Goal: Task Accomplishment & Management: Manage account settings

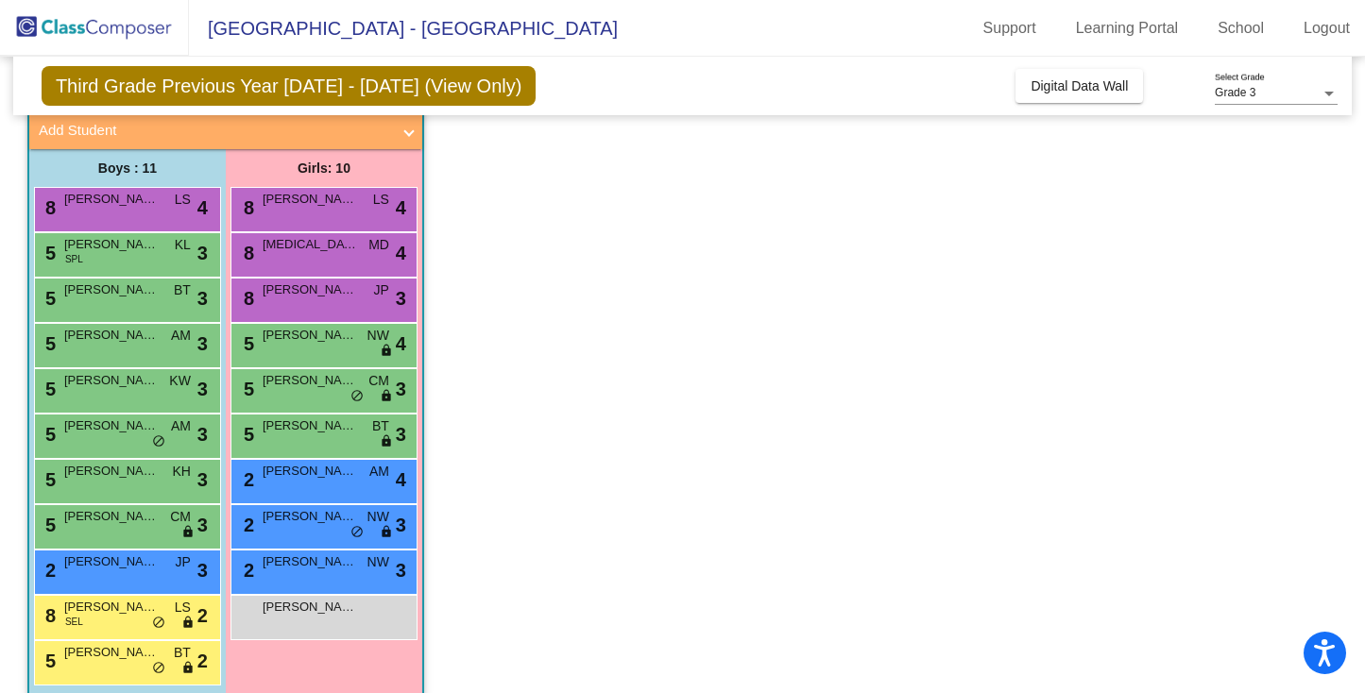
scroll to position [118, 0]
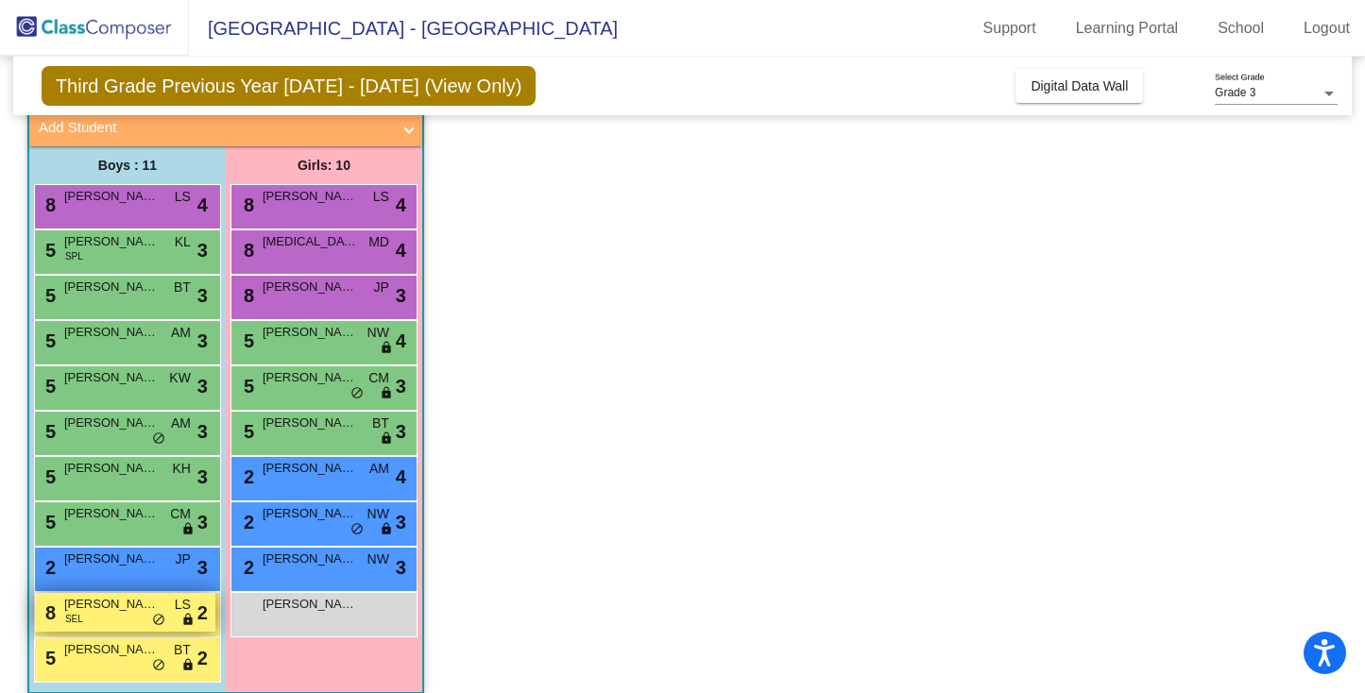
click at [122, 610] on span "Maxwell Henning" at bounding box center [111, 604] width 94 height 19
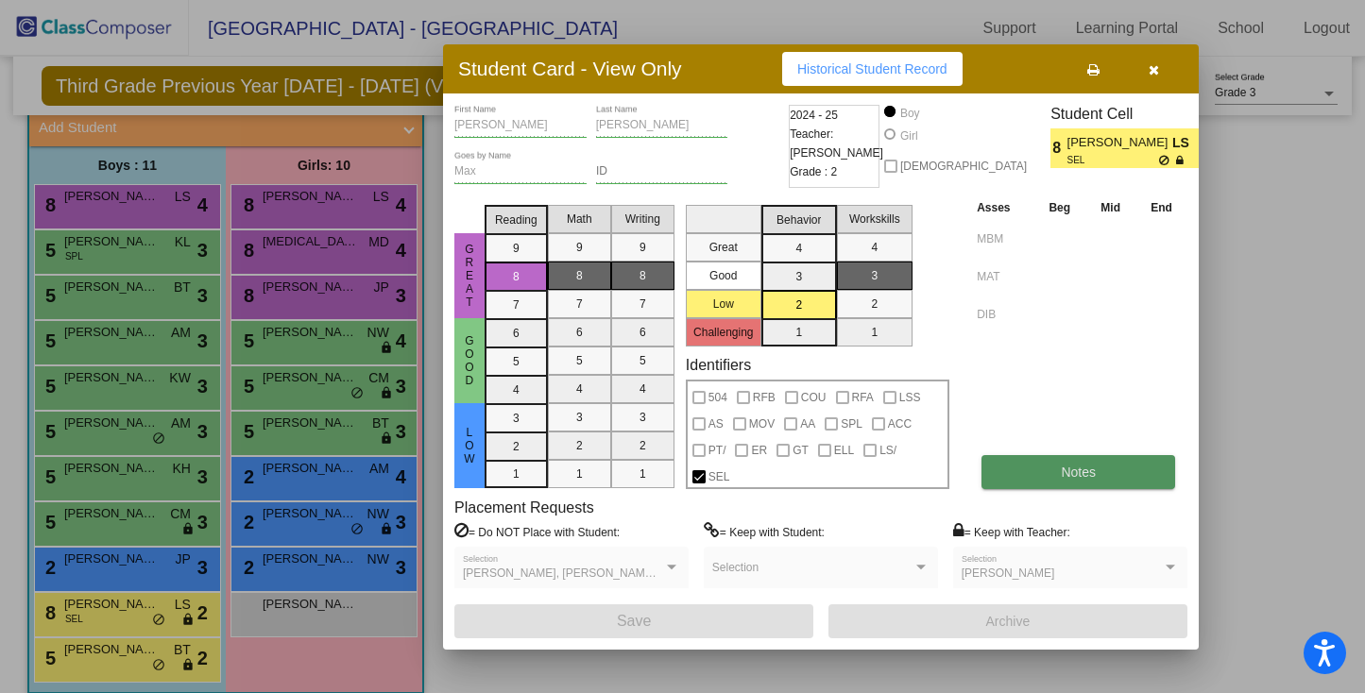
click at [1078, 471] on span "Notes" at bounding box center [1078, 472] width 35 height 15
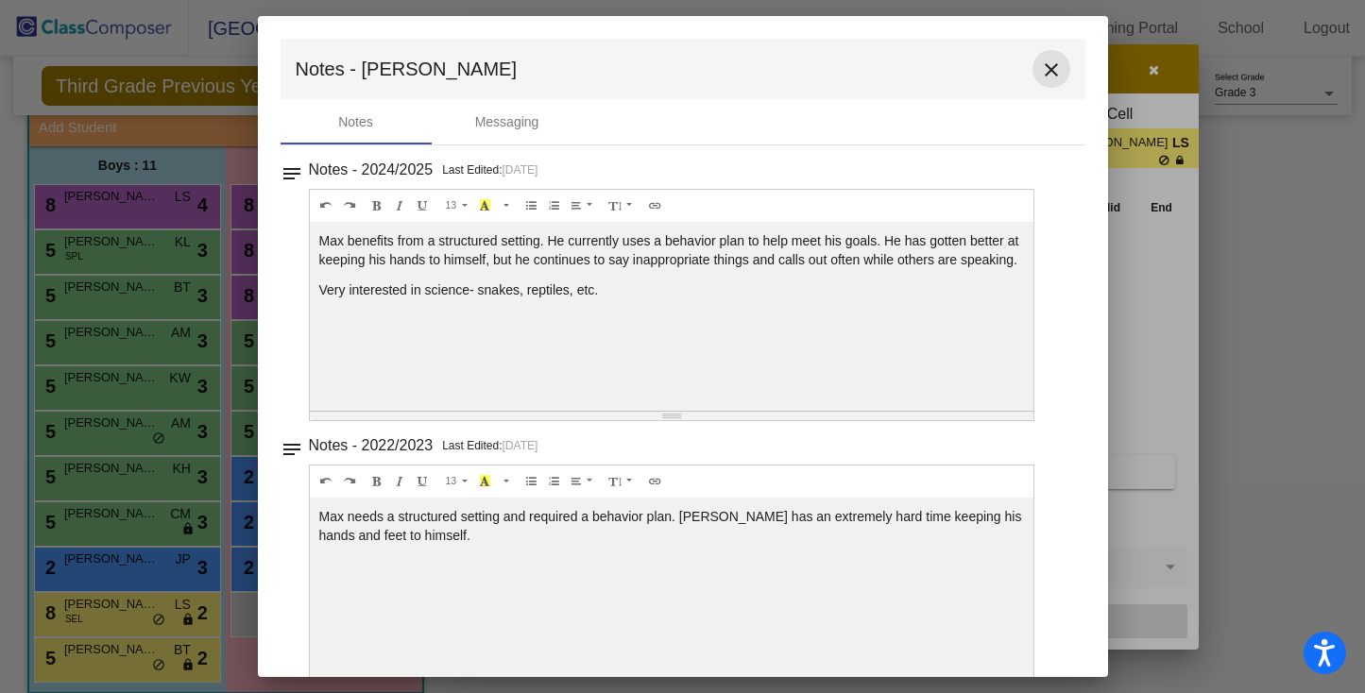
click at [1046, 68] on mat-icon "close" at bounding box center [1051, 70] width 23 height 23
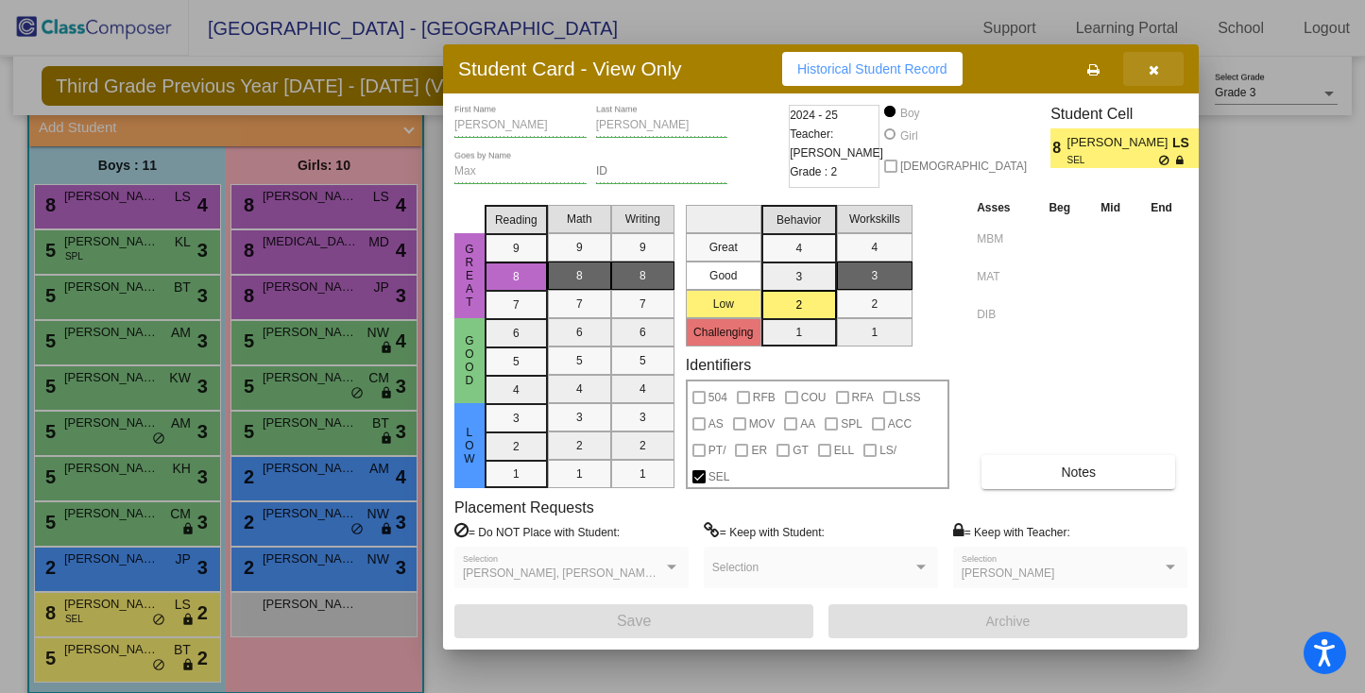
click at [1153, 72] on icon "button" at bounding box center [1153, 69] width 10 height 13
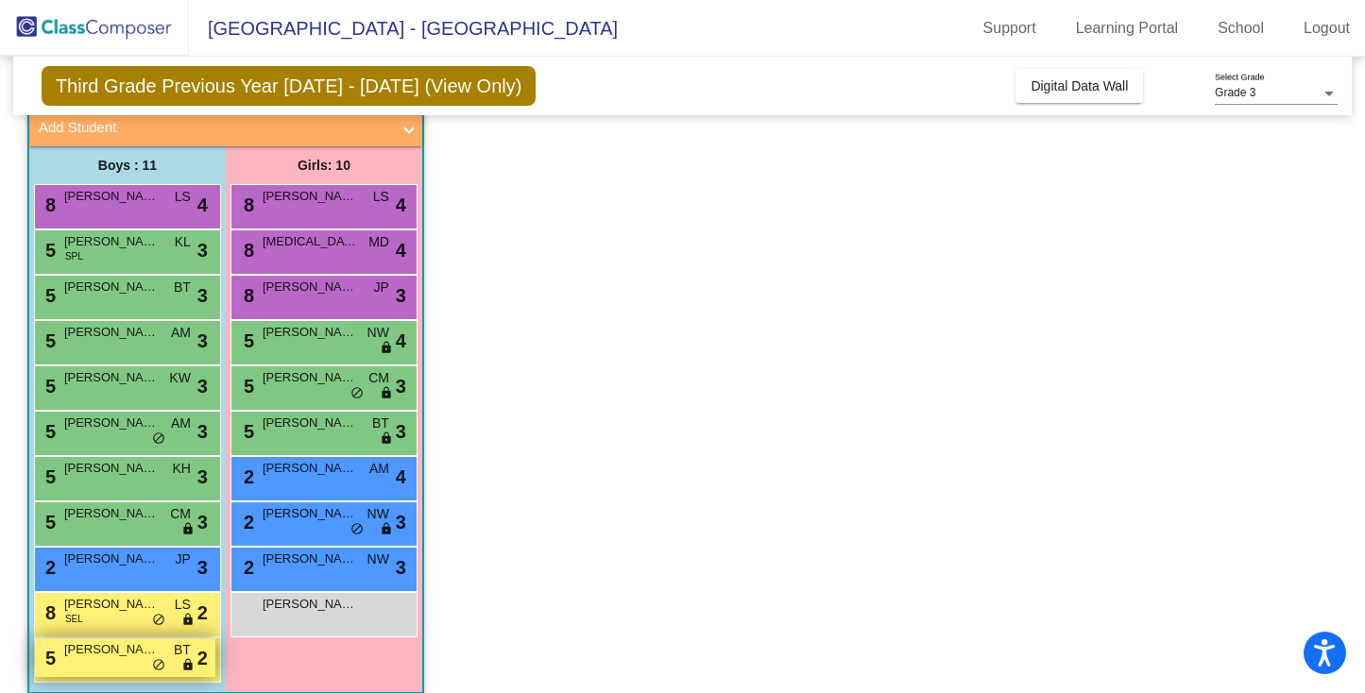
click at [79, 649] on span "Kellan Wilburne" at bounding box center [111, 649] width 94 height 19
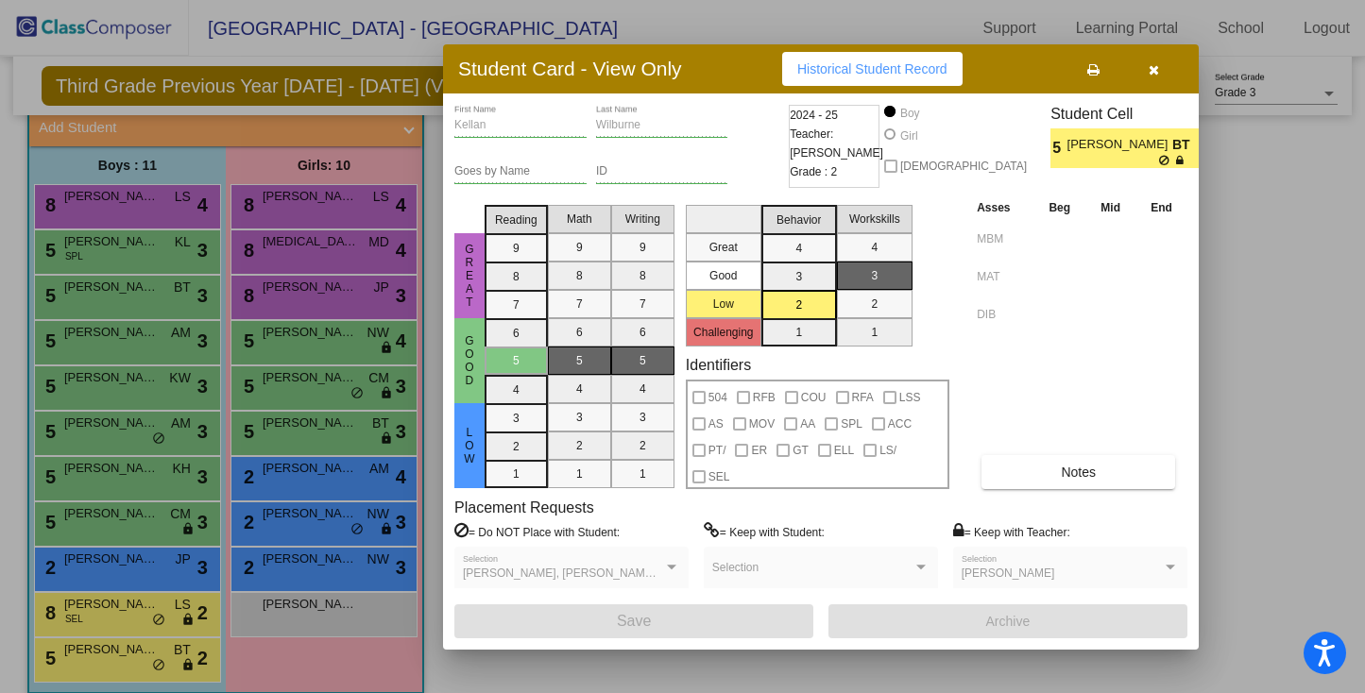
click at [1279, 346] on div at bounding box center [682, 346] width 1365 height 693
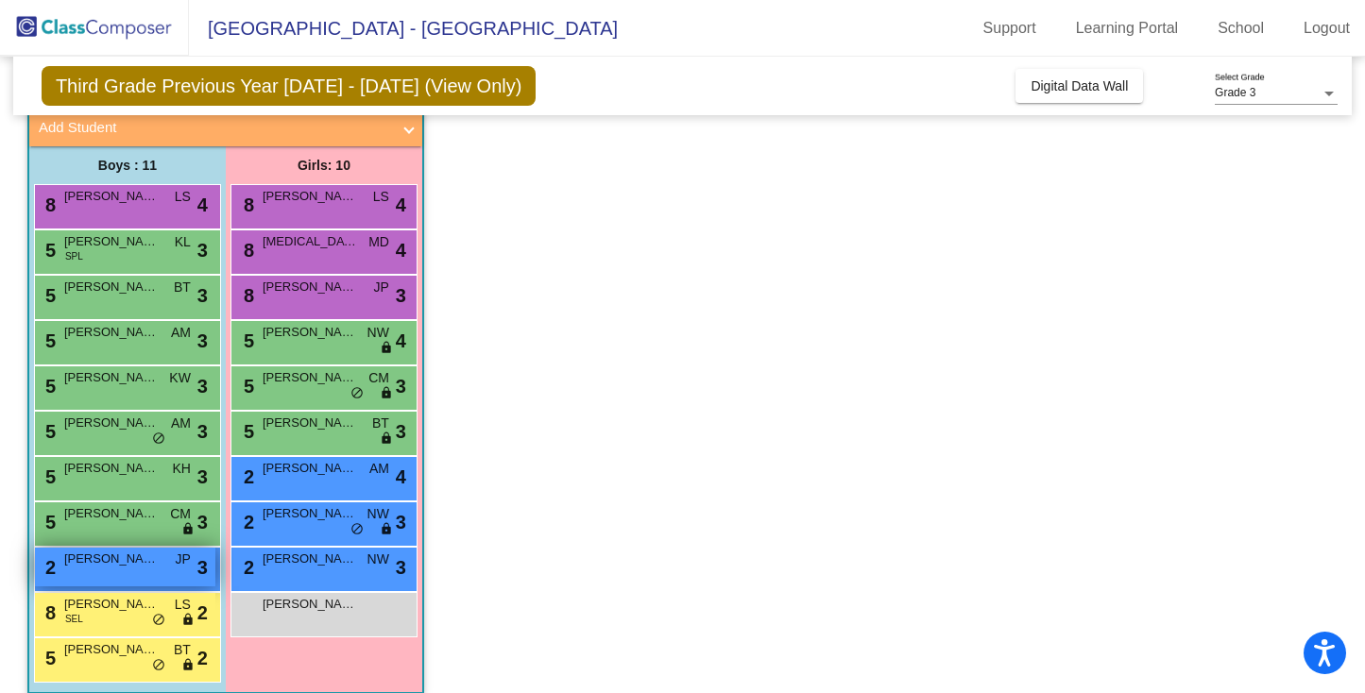
click at [145, 577] on div "2 Jamal White-Falling JP lock do_not_disturb_alt 3" at bounding box center [125, 567] width 180 height 39
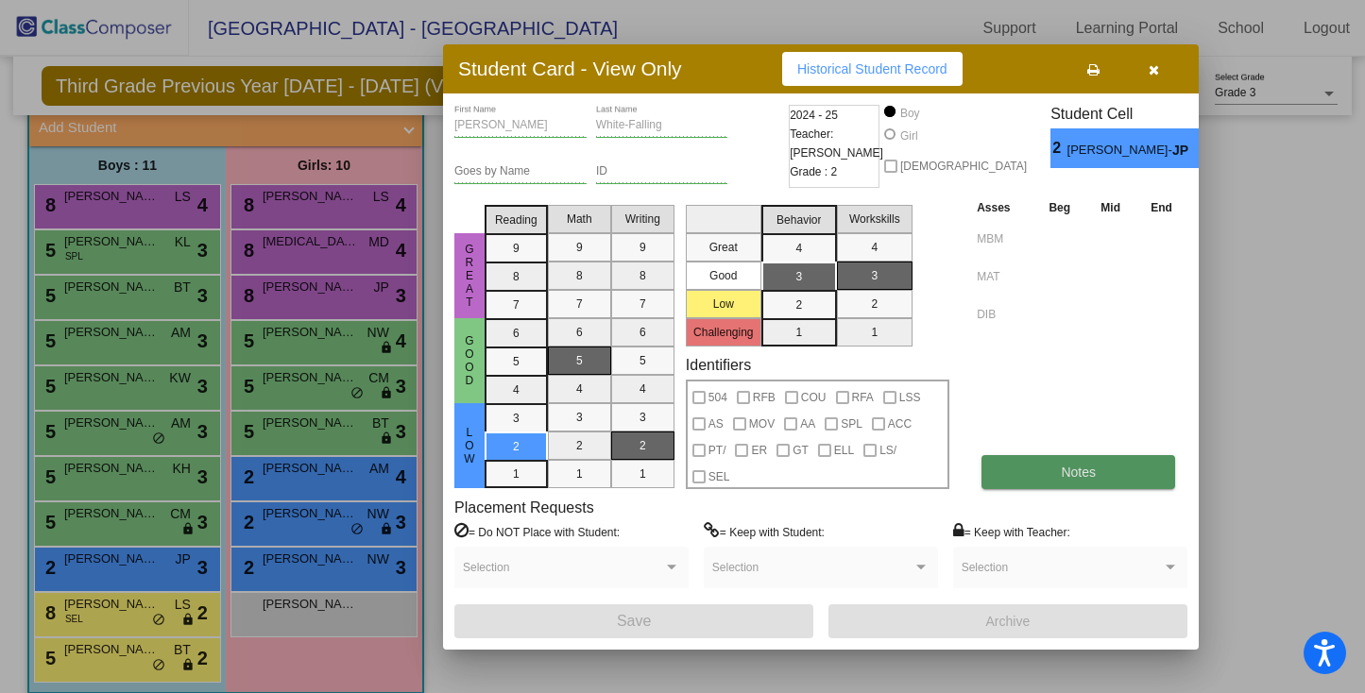
click at [1063, 467] on span "Notes" at bounding box center [1078, 472] width 35 height 15
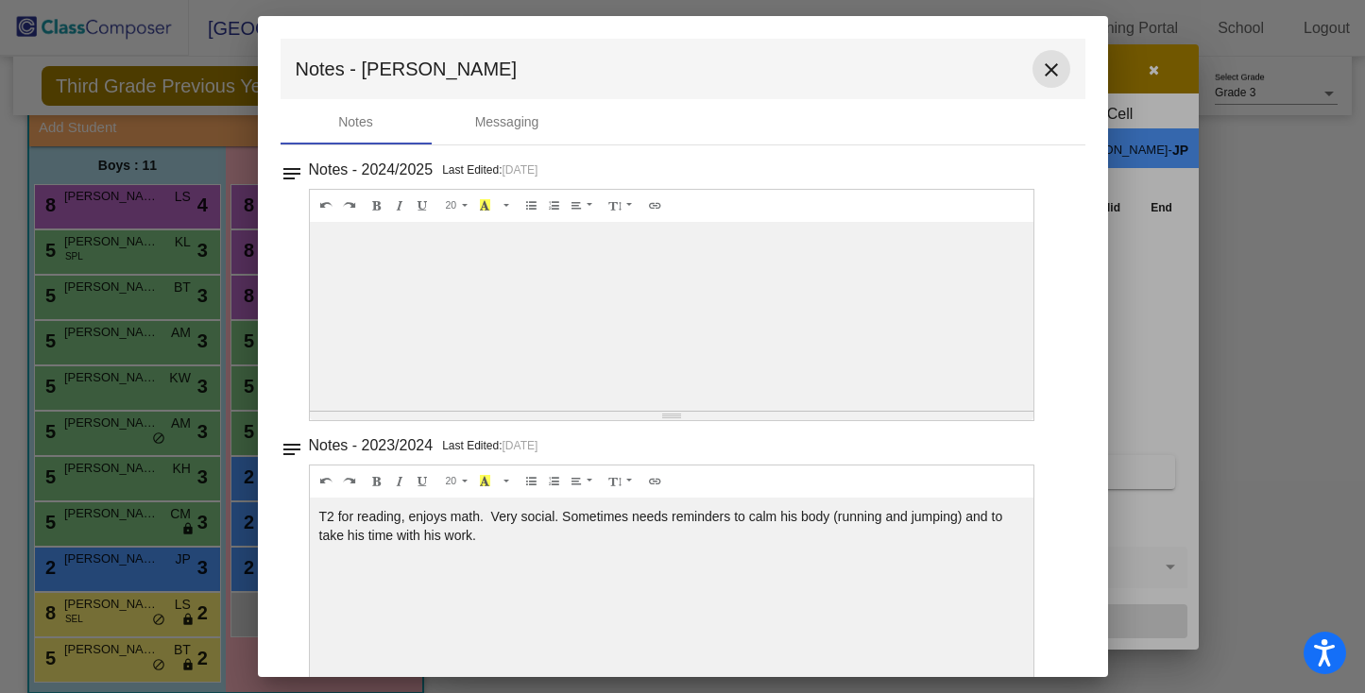
click at [1043, 69] on mat-icon "close" at bounding box center [1051, 70] width 23 height 23
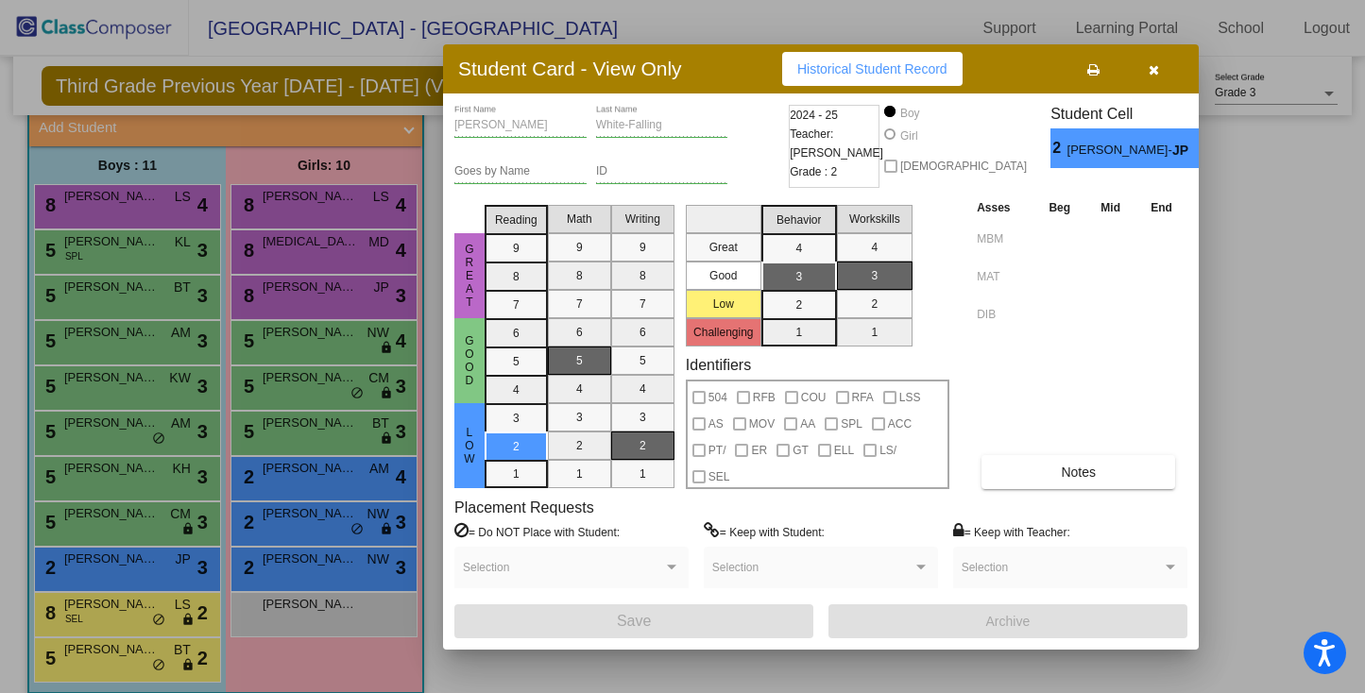
click at [1166, 60] on button "button" at bounding box center [1153, 69] width 60 height 34
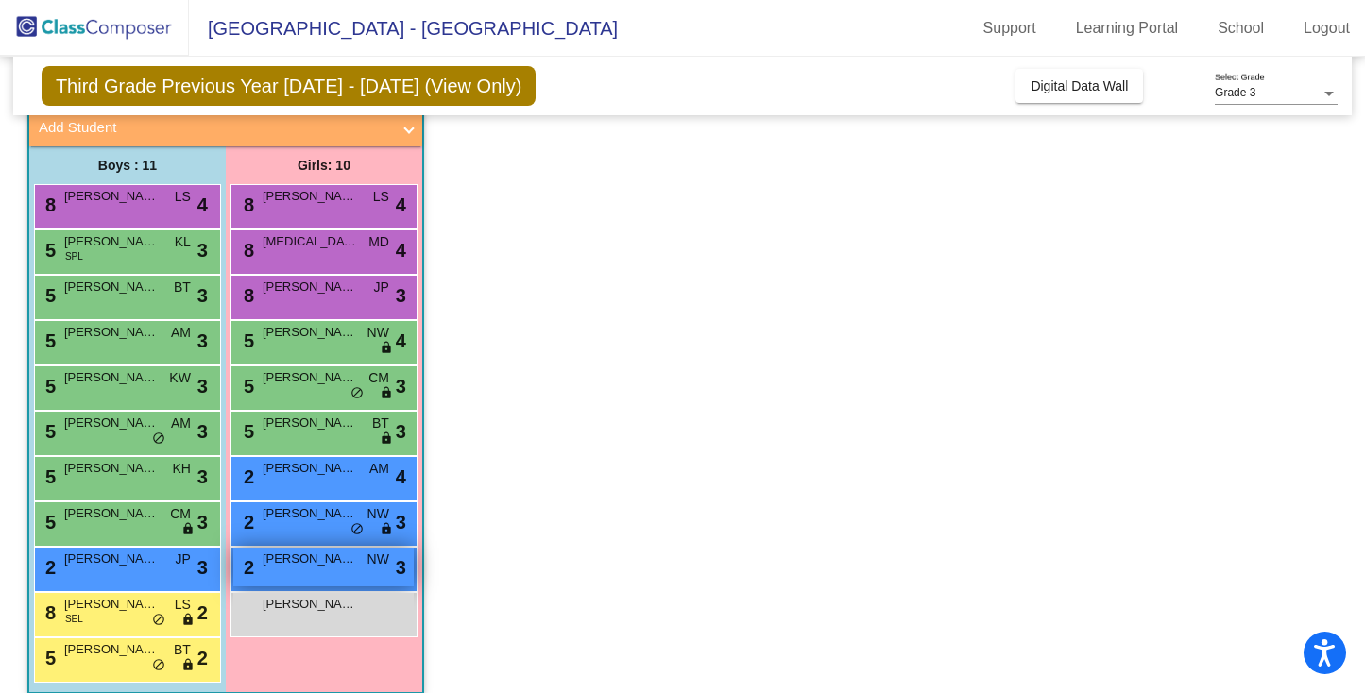
click at [288, 569] on div "2 Iris Stitt NW lock do_not_disturb_alt 3" at bounding box center [323, 567] width 180 height 39
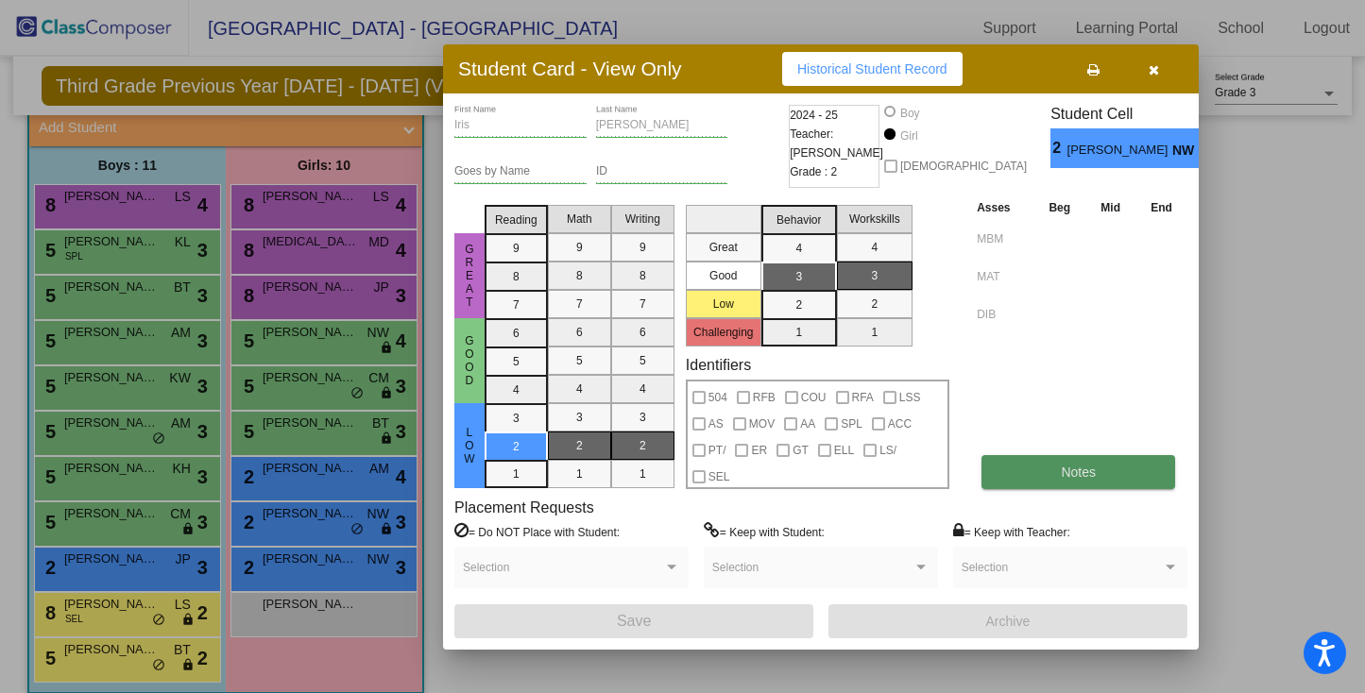
click at [1095, 476] on span "Notes" at bounding box center [1078, 472] width 35 height 15
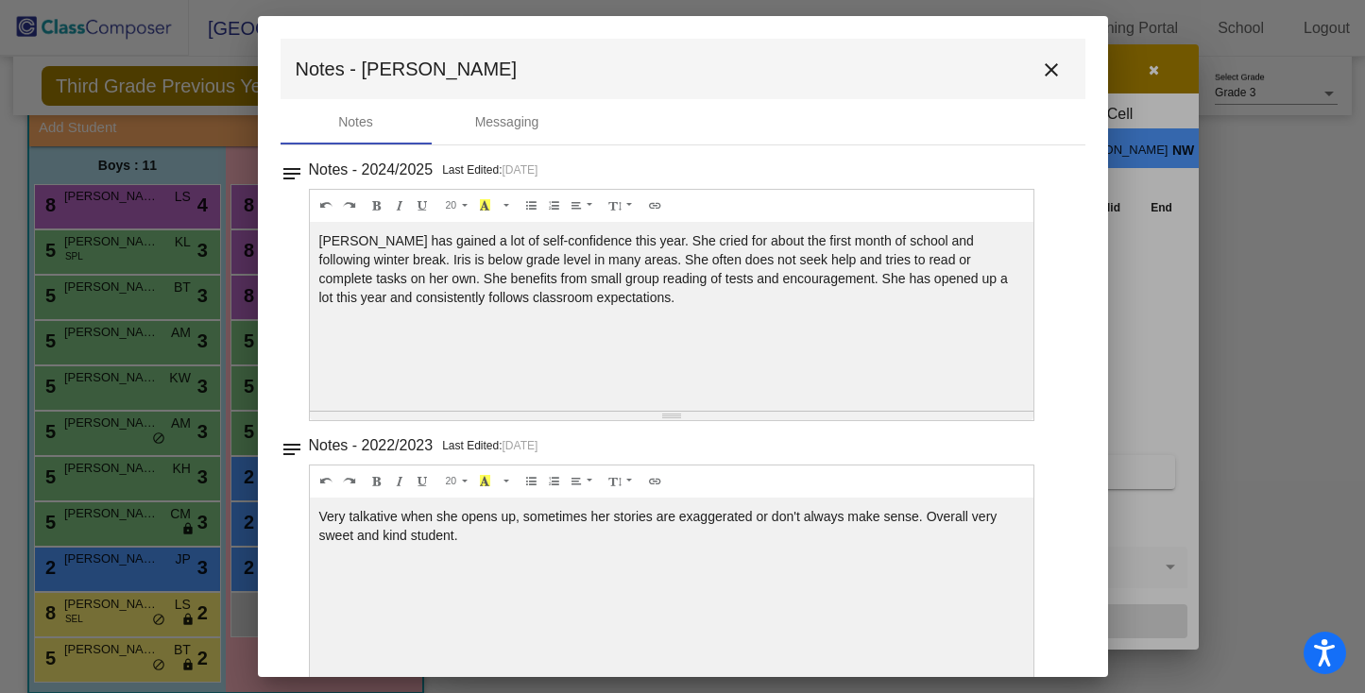
click at [1032, 60] on button "close" at bounding box center [1051, 69] width 38 height 38
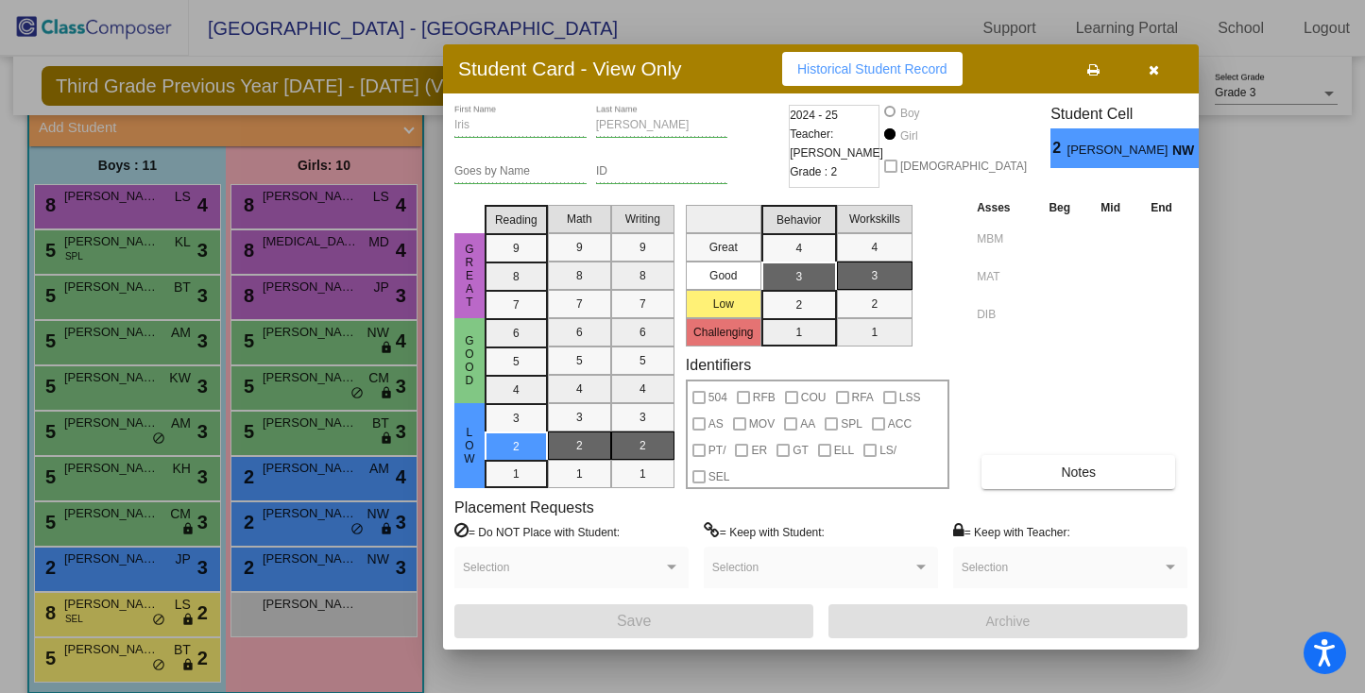
click at [294, 520] on div at bounding box center [682, 346] width 1365 height 693
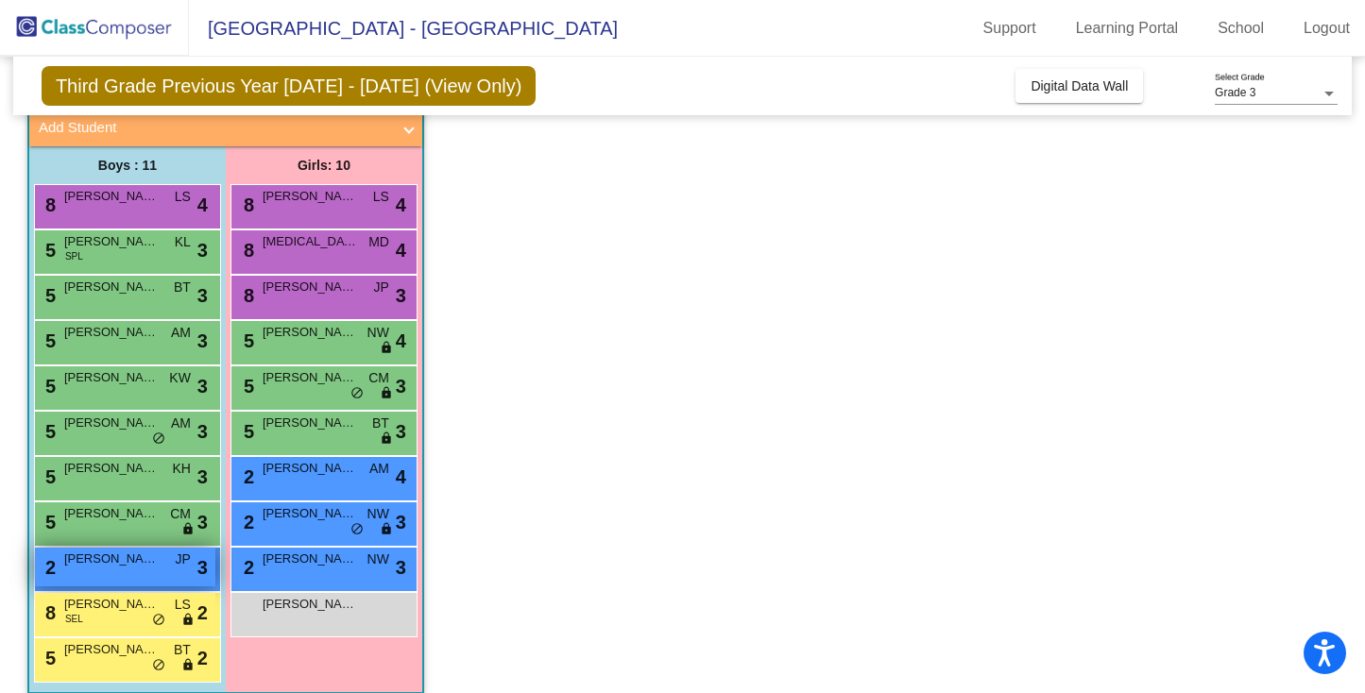
click at [118, 568] on span "Jamal White-Falling" at bounding box center [111, 559] width 94 height 19
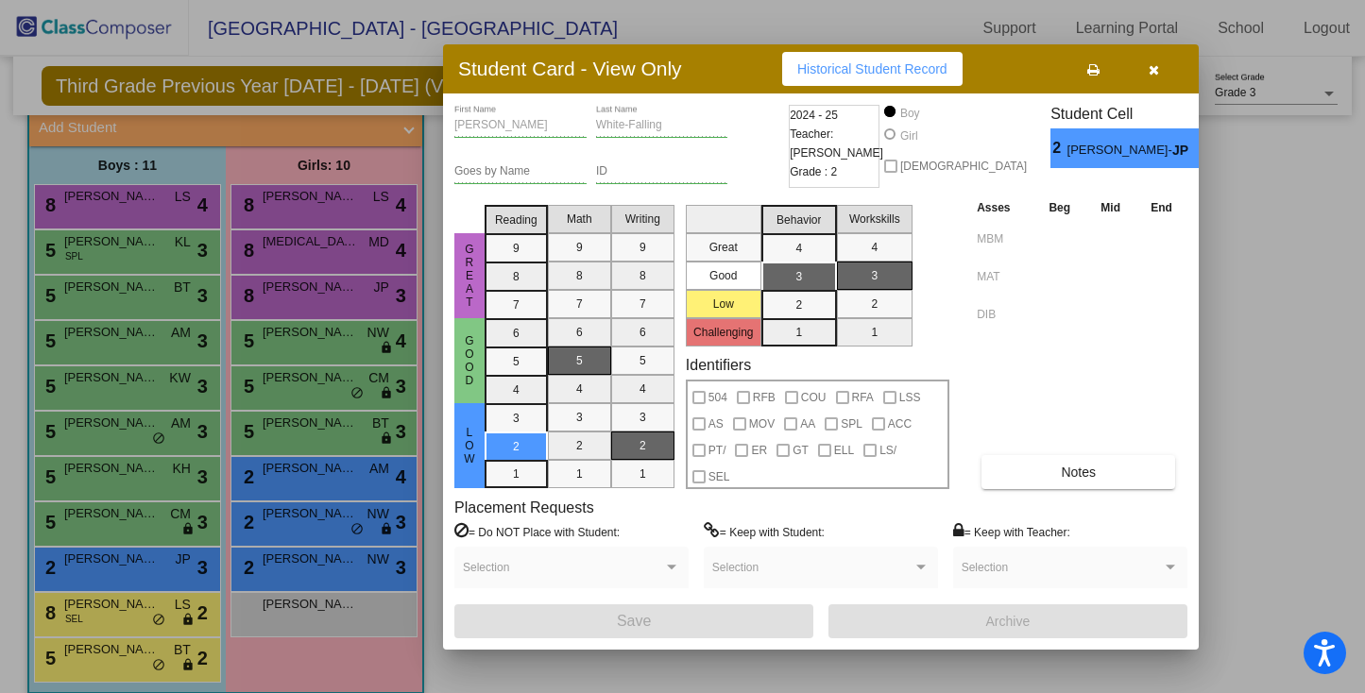
click at [121, 519] on div at bounding box center [682, 346] width 1365 height 693
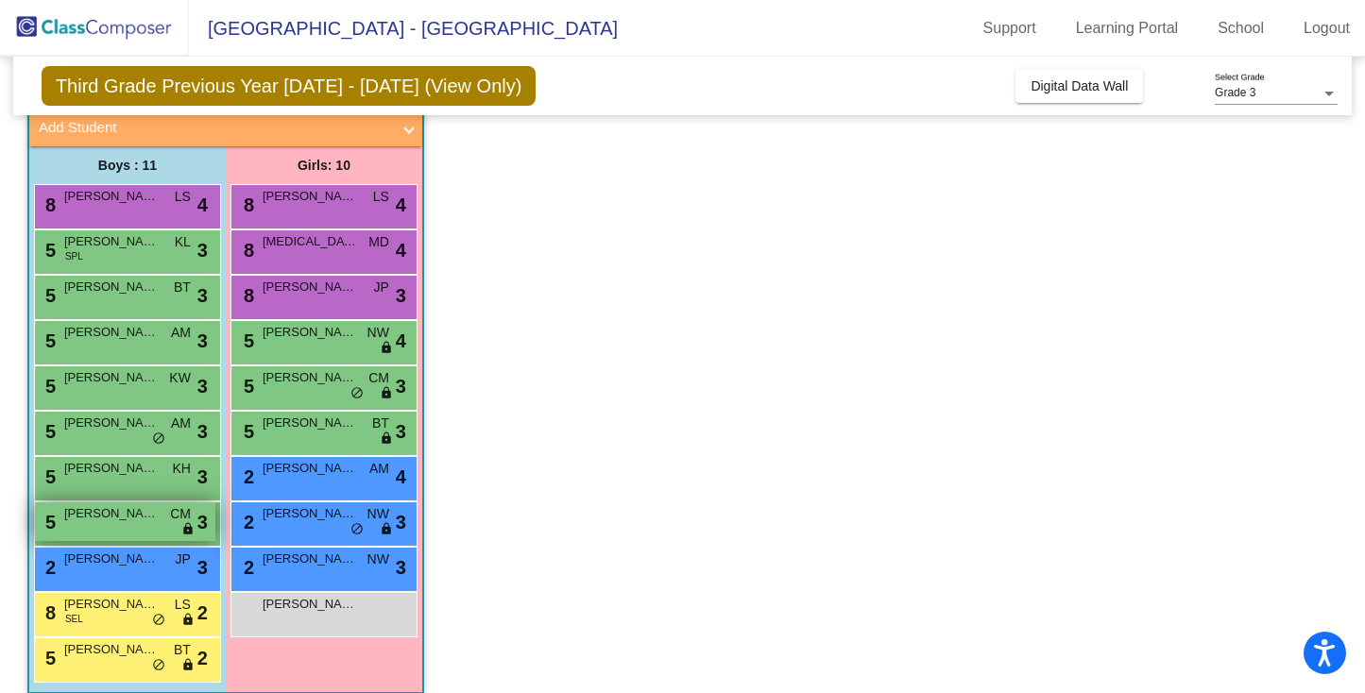
click at [121, 519] on span "Nathanael Bennett" at bounding box center [111, 513] width 94 height 19
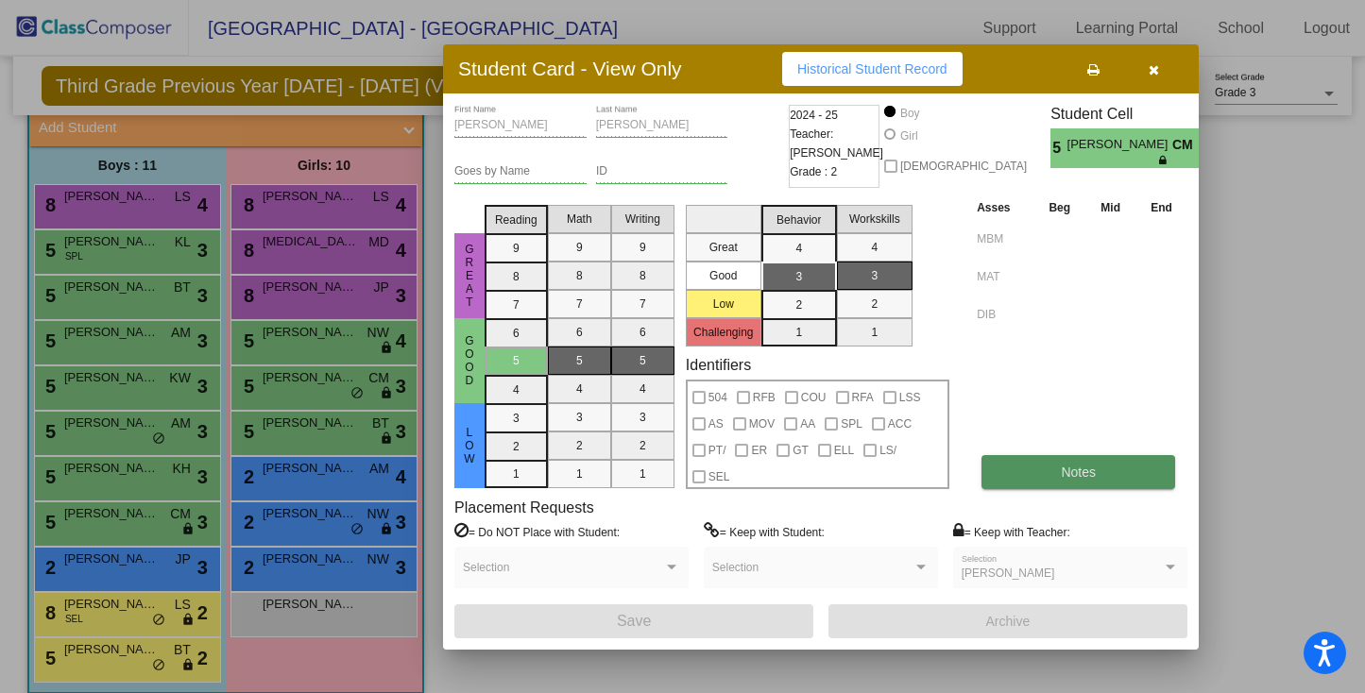
click at [1064, 478] on span "Notes" at bounding box center [1078, 472] width 35 height 15
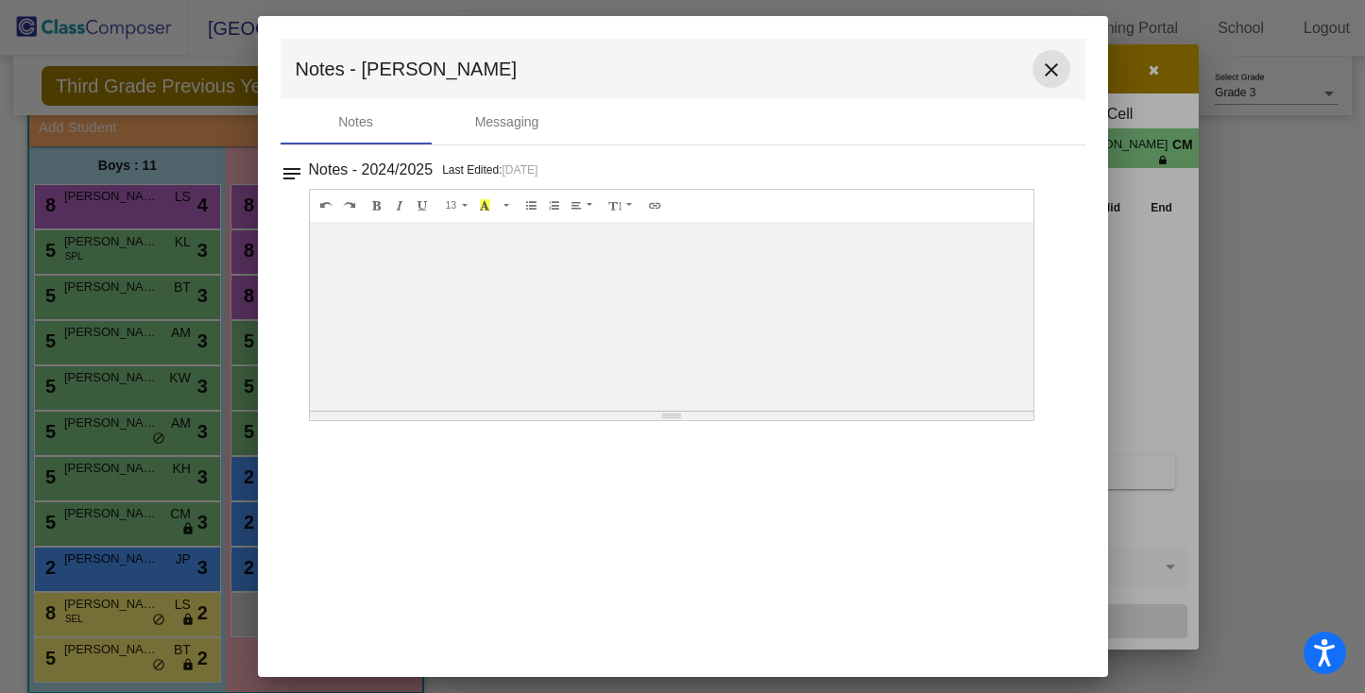
click at [1050, 77] on mat-icon "close" at bounding box center [1051, 70] width 23 height 23
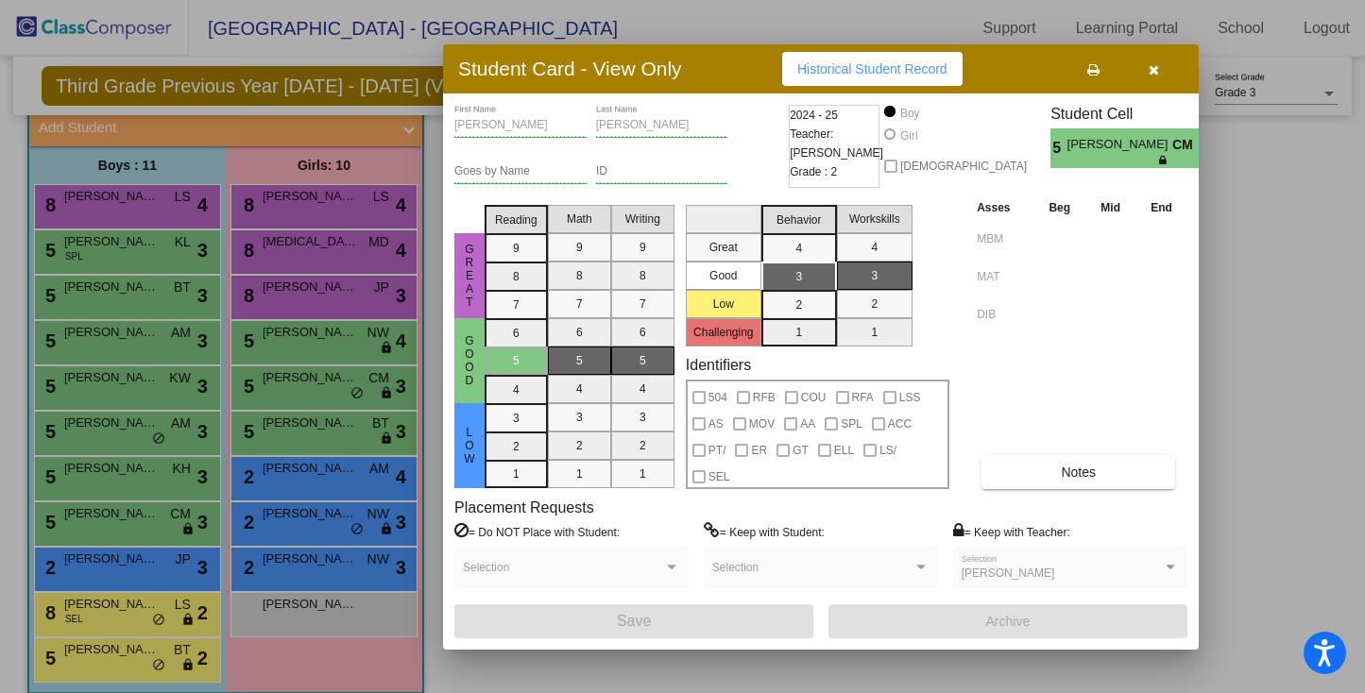
click at [1155, 76] on icon "button" at bounding box center [1153, 69] width 10 height 13
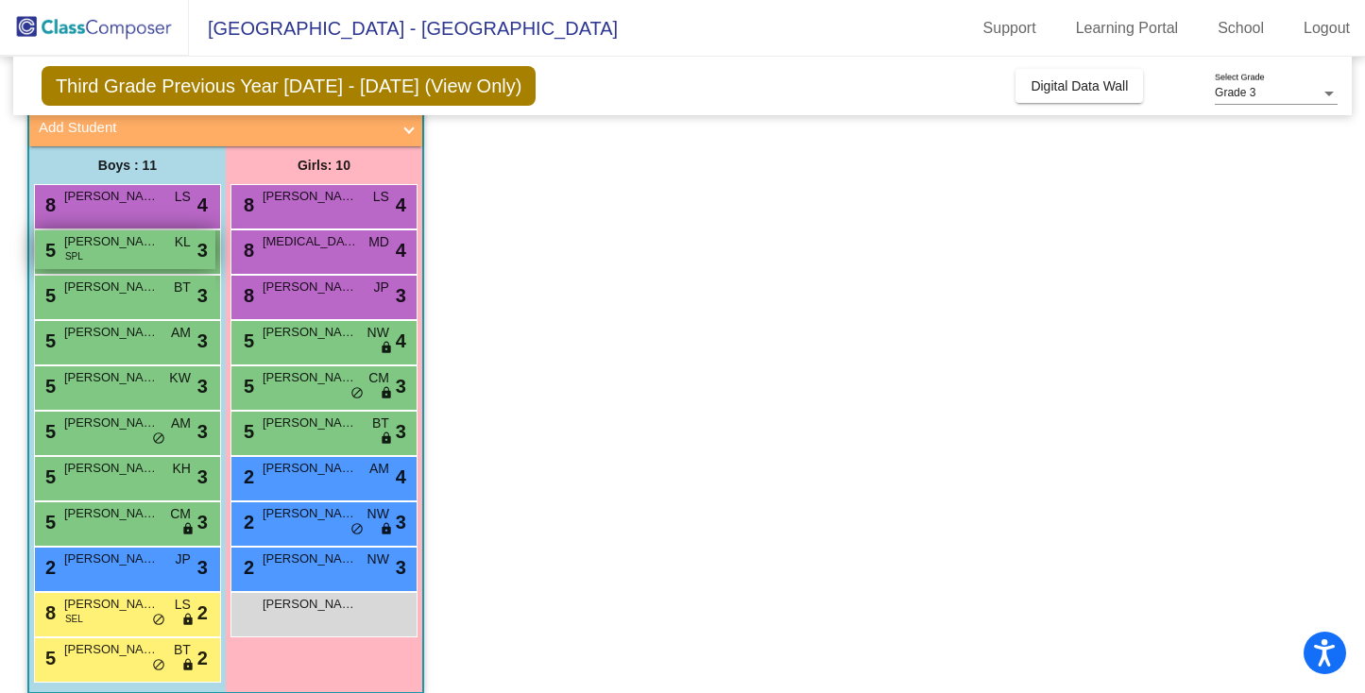
click at [125, 257] on div "5 Ari Hoyles SPL KL lock do_not_disturb_alt 3" at bounding box center [125, 249] width 180 height 39
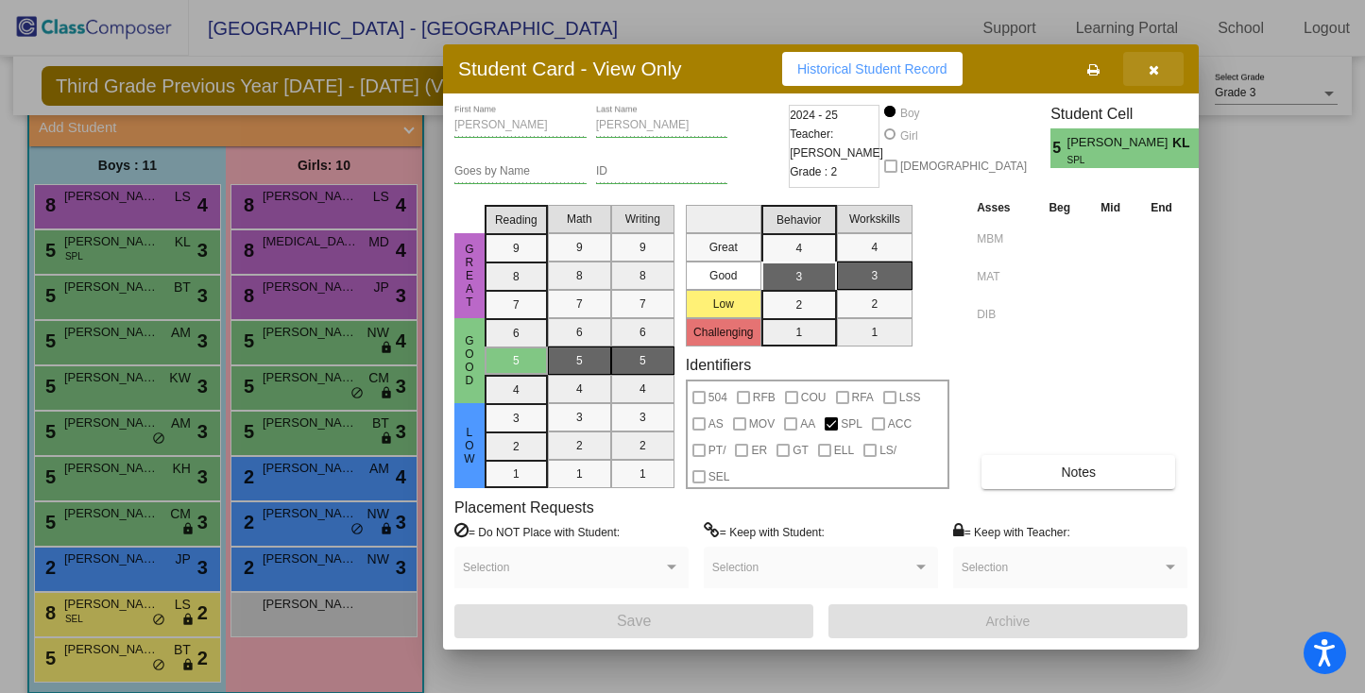
click at [1159, 68] on button "button" at bounding box center [1153, 69] width 60 height 34
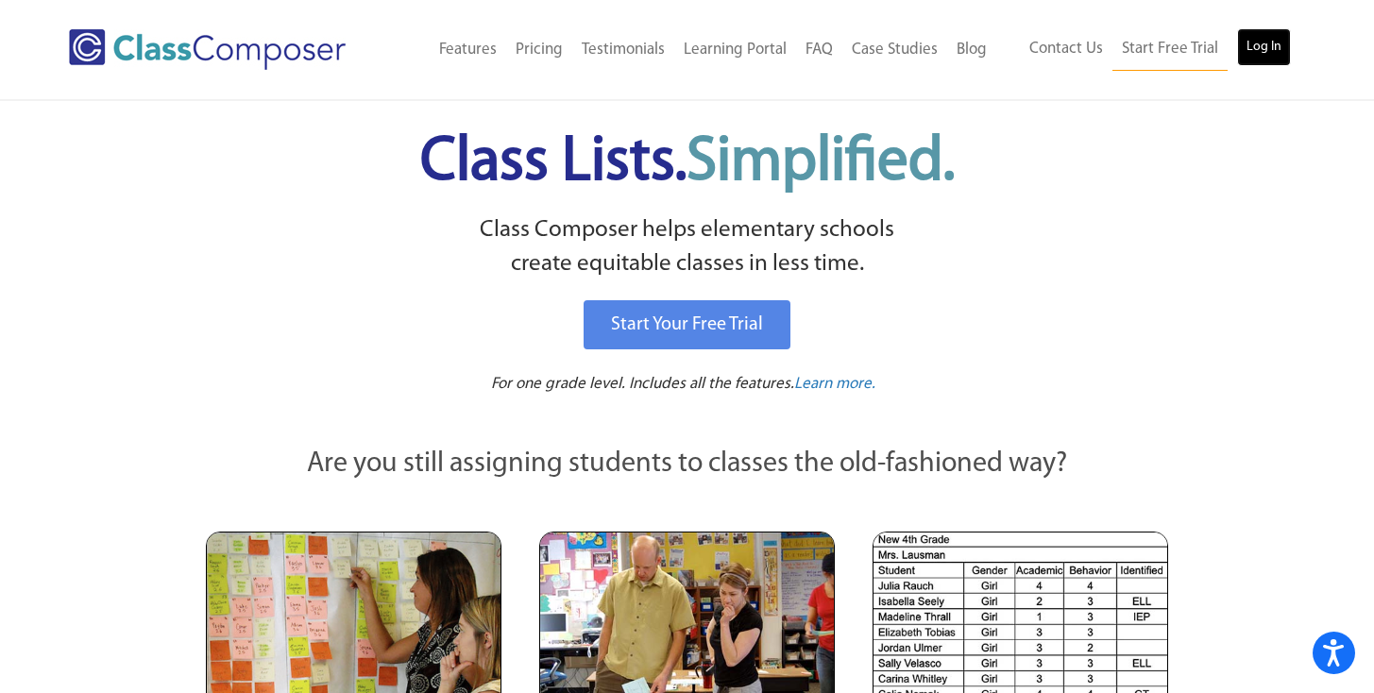
click at [1265, 47] on link "Log In" at bounding box center [1264, 47] width 54 height 38
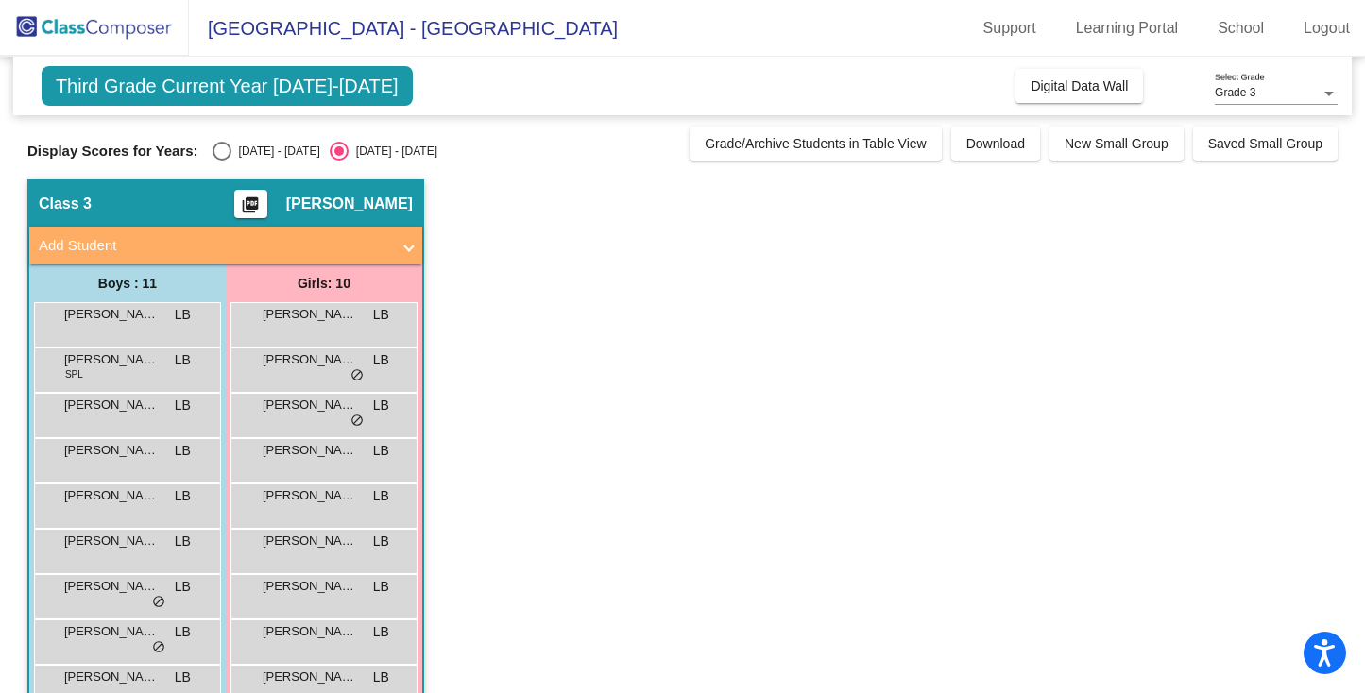
click at [219, 153] on div "Select an option" at bounding box center [221, 151] width 19 height 19
click at [221, 161] on input "2024 - 2025" at bounding box center [221, 161] width 1 height 1
radio input "true"
